Goal: Find specific page/section: Locate a particular part of the current website

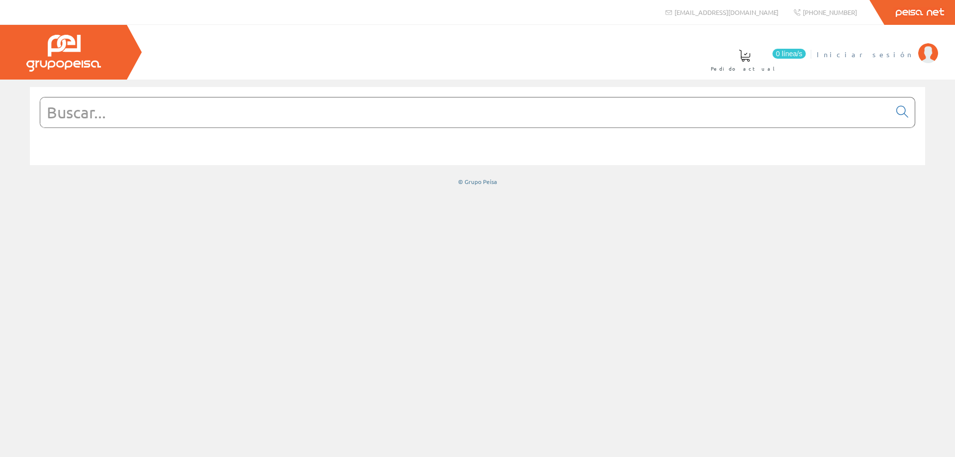
click at [881, 60] on li "Iniciar sesión" at bounding box center [877, 60] width 126 height 38
click at [882, 55] on span "Iniciar sesión" at bounding box center [865, 54] width 97 height 10
click at [222, 117] on input "text" at bounding box center [465, 113] width 850 height 30
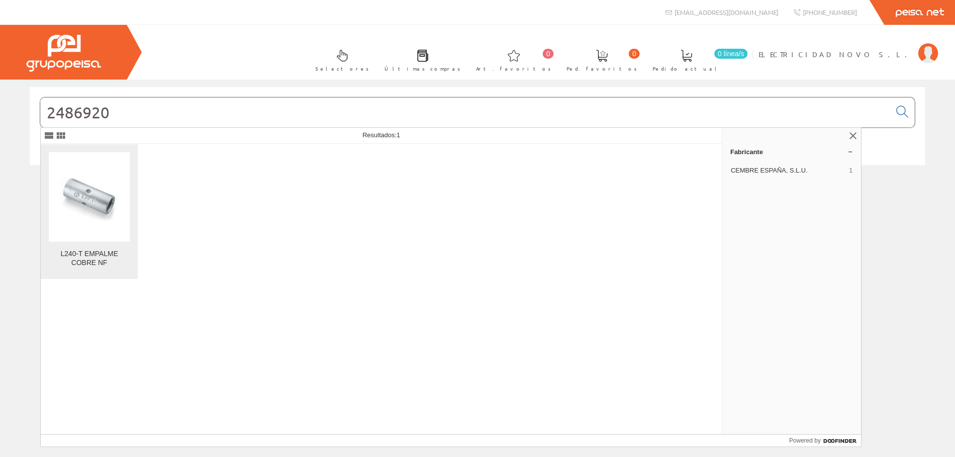
type input "2486920"
click at [103, 209] on img at bounding box center [89, 197] width 81 height 61
